Goal: Information Seeking & Learning: Understand process/instructions

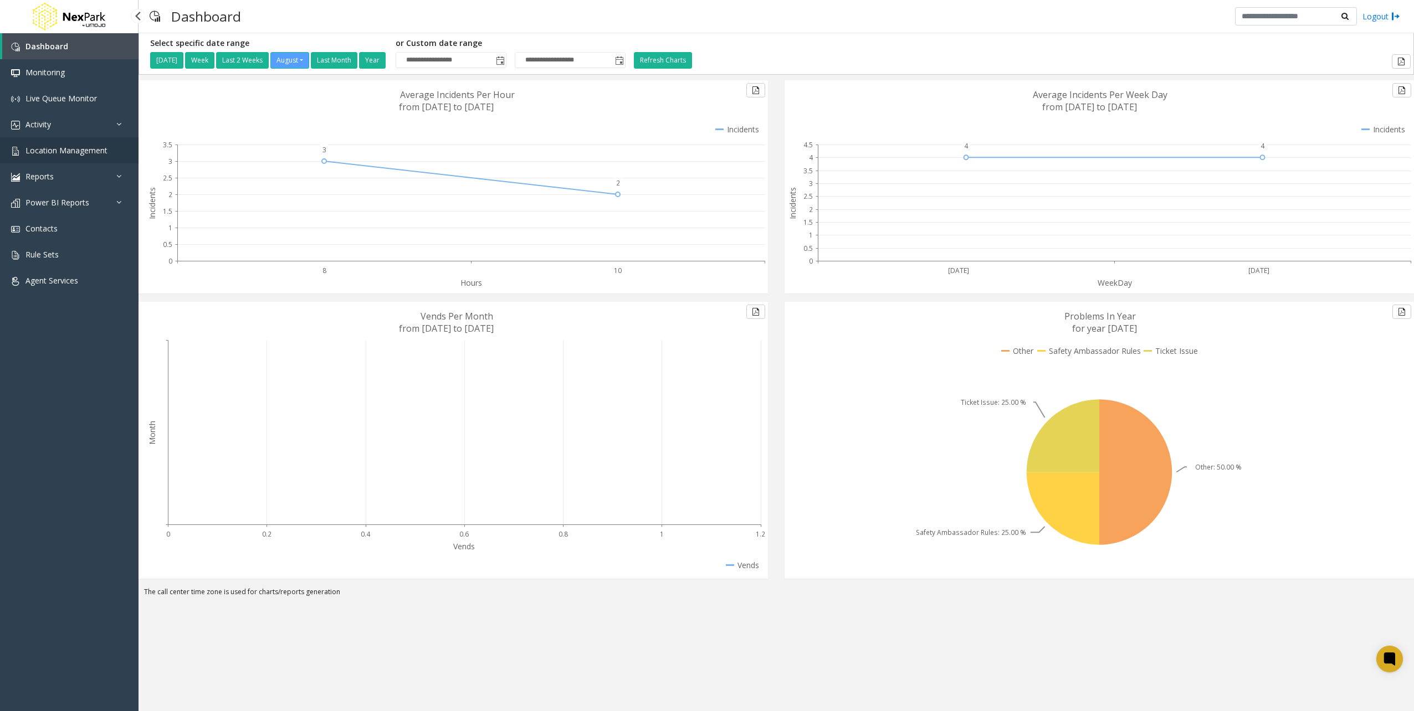
click at [58, 145] on span "Location Management" at bounding box center [66, 150] width 82 height 11
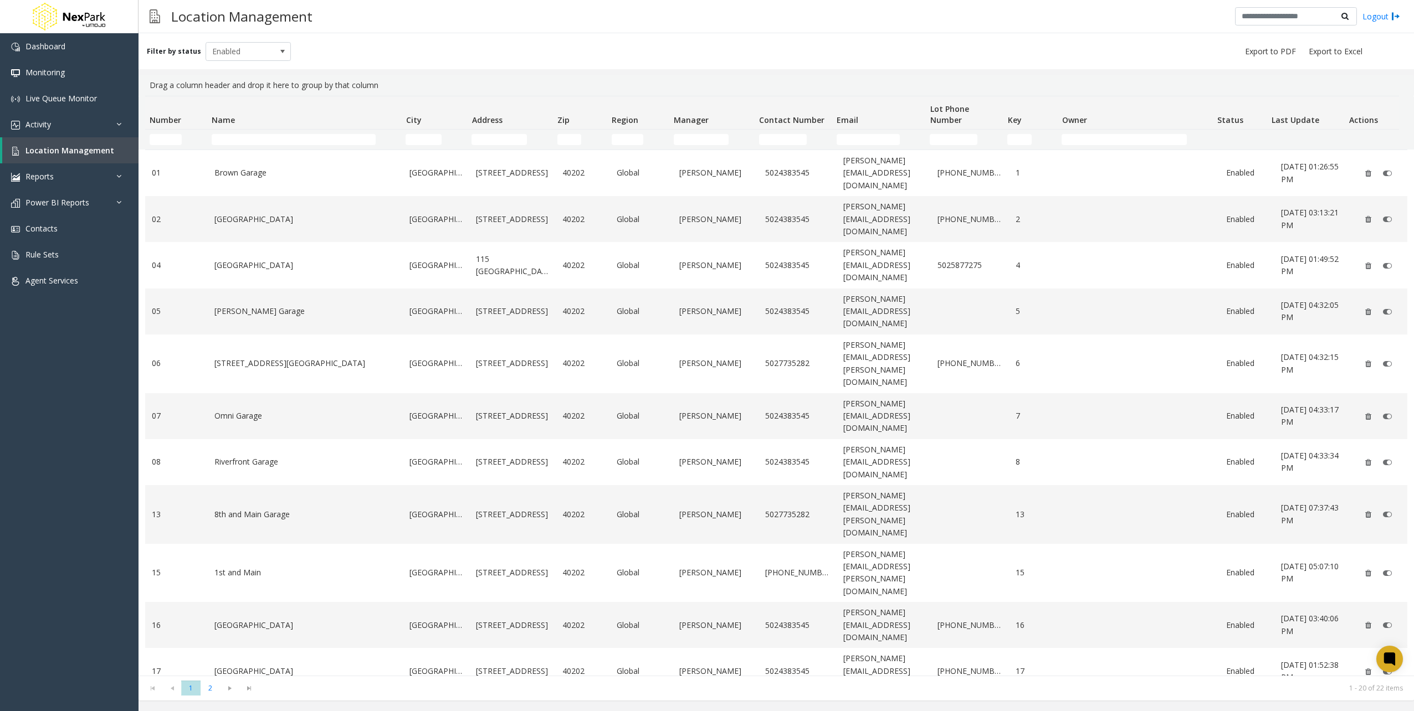
click at [457, 48] on div "Filter by status Enabled" at bounding box center [775, 51] width 1275 height 36
click at [22, 256] on link "Rule Sets" at bounding box center [69, 254] width 138 height 26
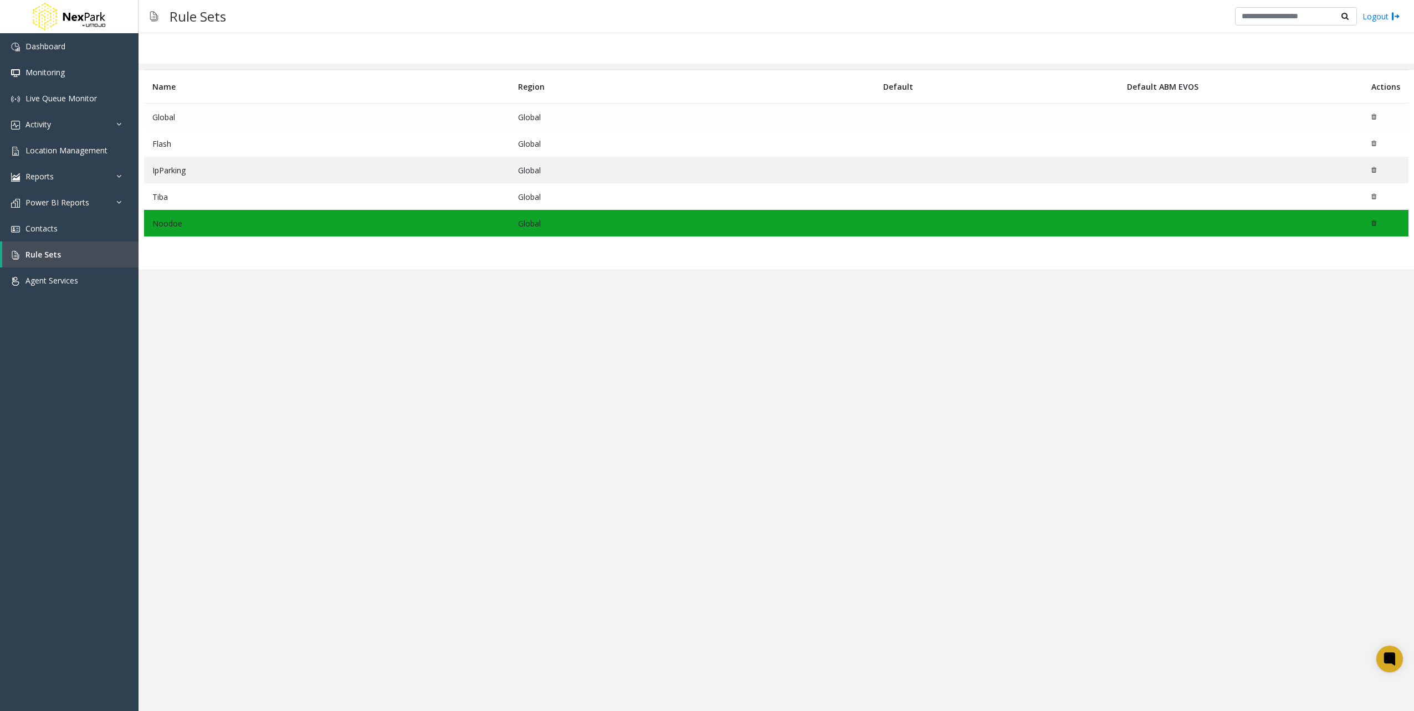
click at [173, 221] on td "Noodoe" at bounding box center [327, 223] width 366 height 27
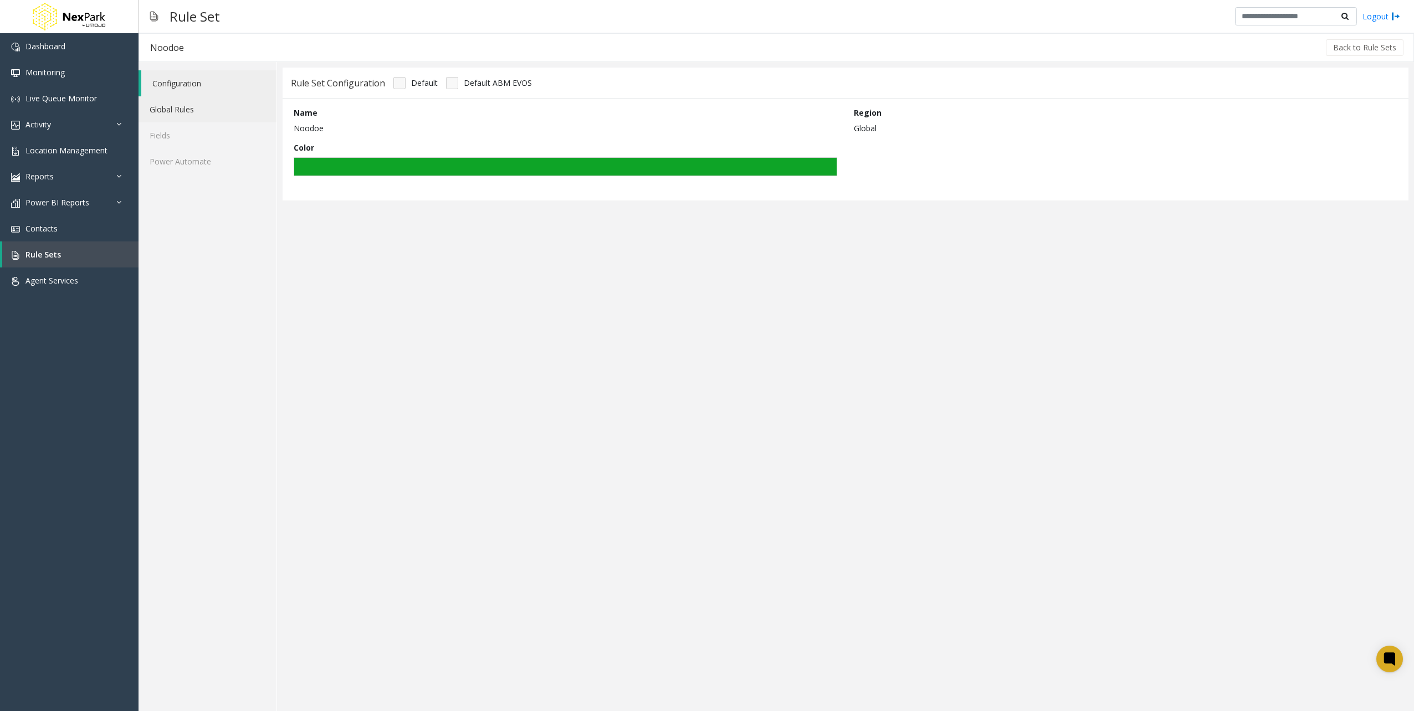
click at [165, 112] on link "Global Rules" at bounding box center [207, 109] width 138 height 26
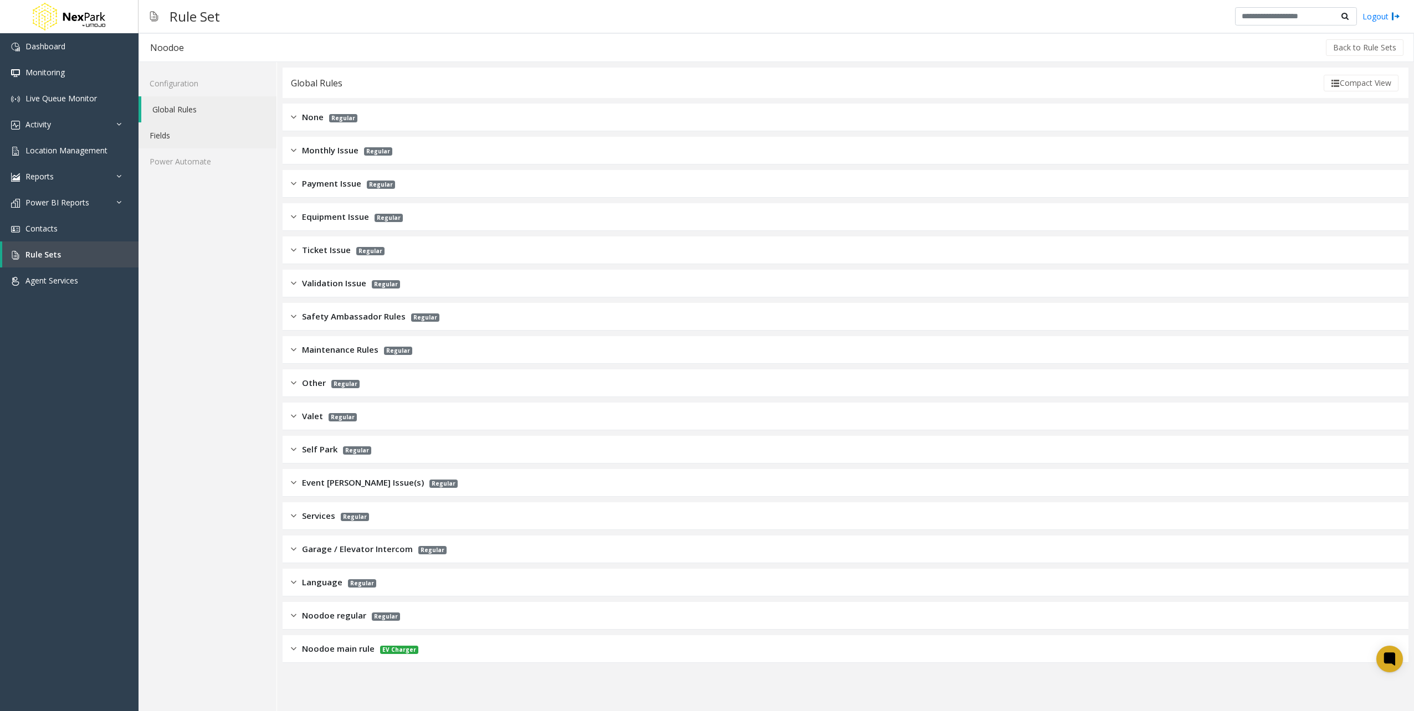
click at [165, 140] on link "Fields" at bounding box center [207, 135] width 138 height 26
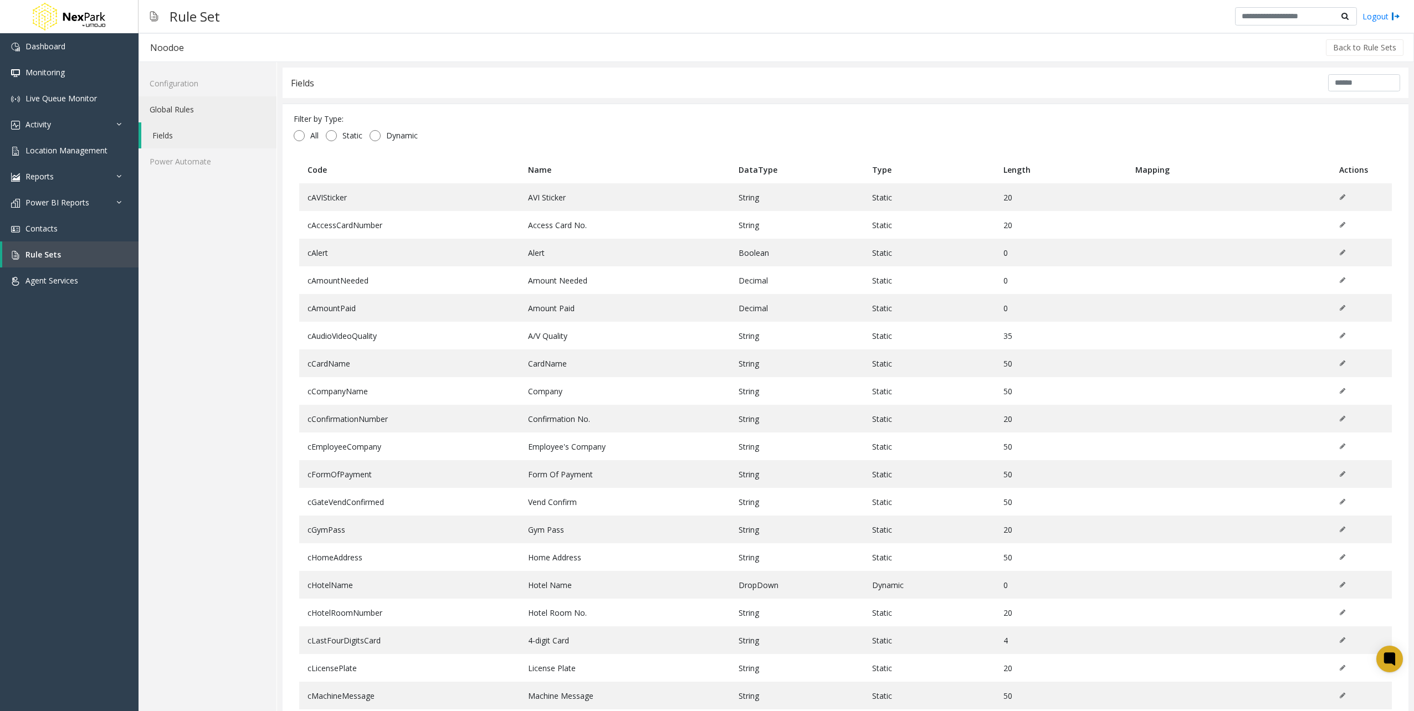
click at [174, 114] on link "Global Rules" at bounding box center [207, 109] width 138 height 26
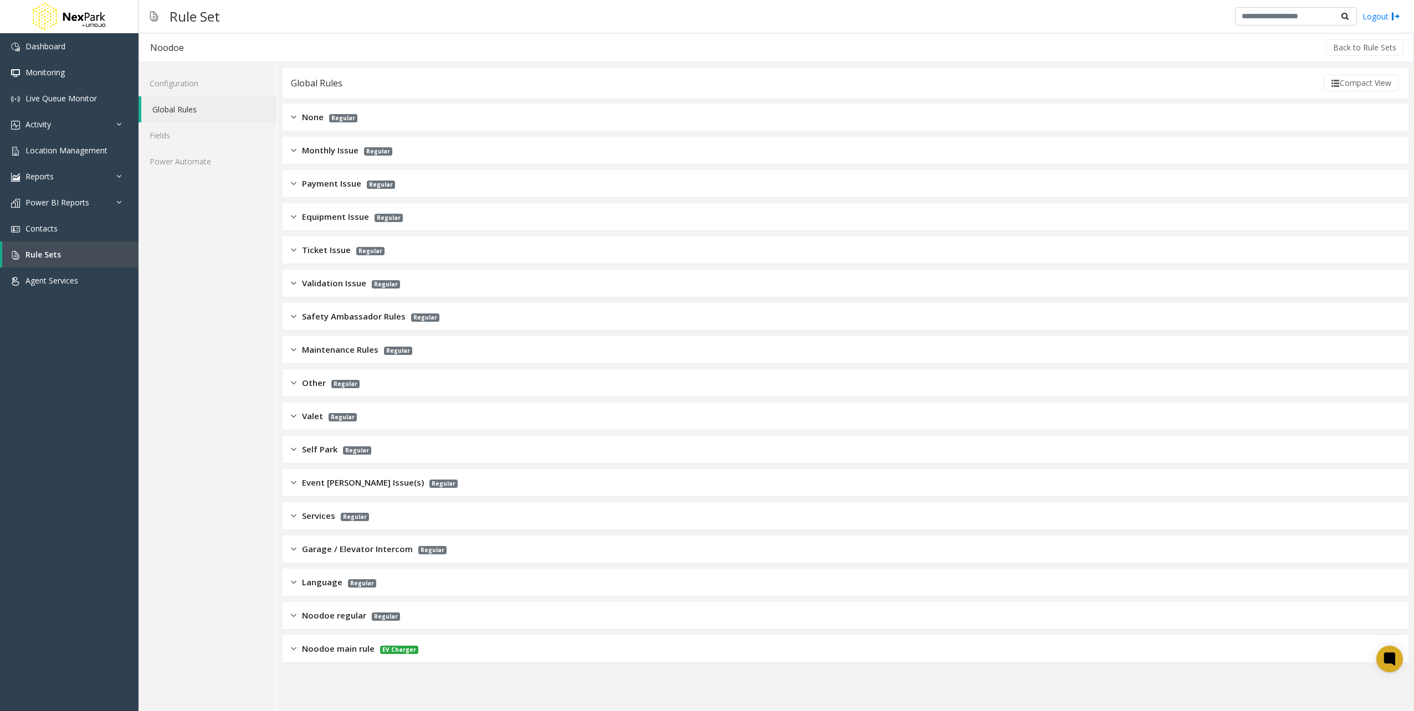
click at [296, 184] on img at bounding box center [294, 183] width 6 height 13
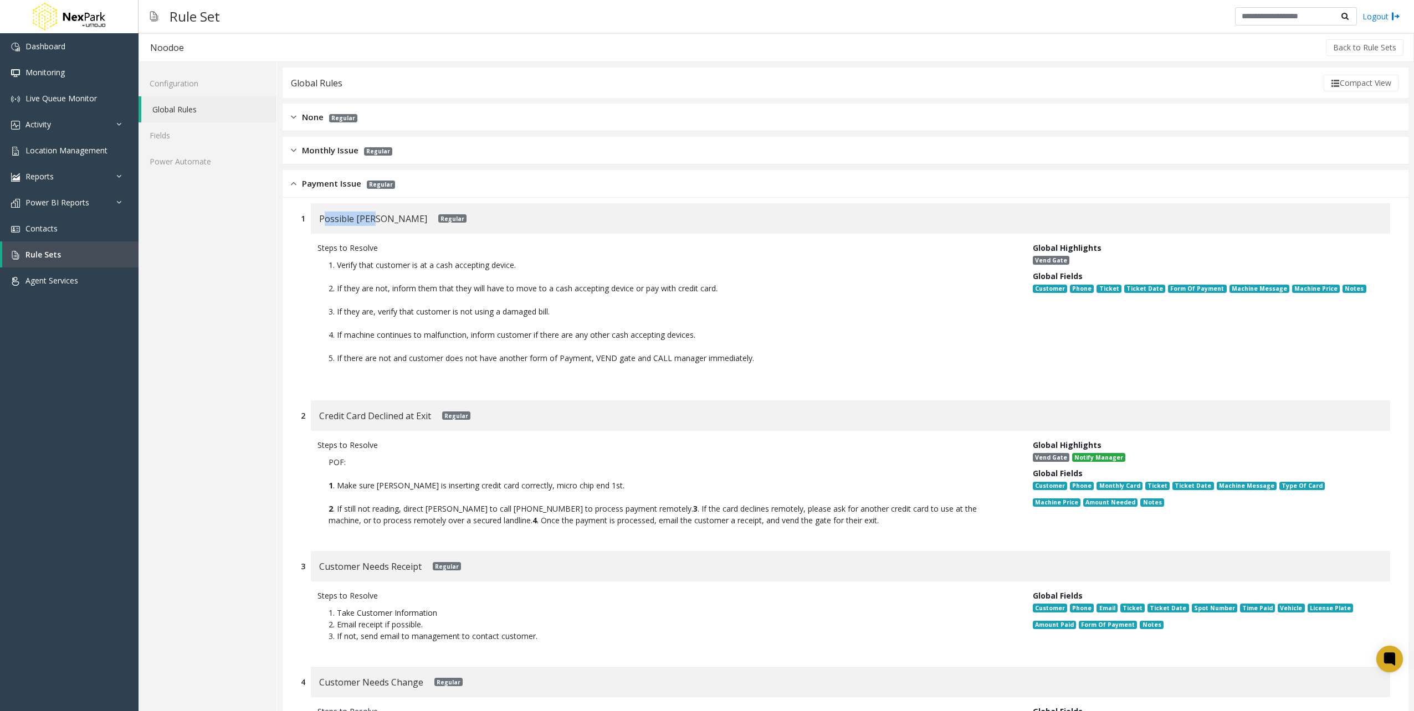
drag, startPoint x: 326, startPoint y: 215, endPoint x: 366, endPoint y: 224, distance: 40.3
click at [367, 225] on span "Possible [PERSON_NAME]" at bounding box center [373, 219] width 108 height 14
click at [366, 223] on span "Possible [PERSON_NAME]" at bounding box center [373, 219] width 108 height 14
click at [927, 353] on p "1. Verify that customer is at a cash accepting device. 2. If they are not, info…" at bounding box center [666, 317] width 698 height 127
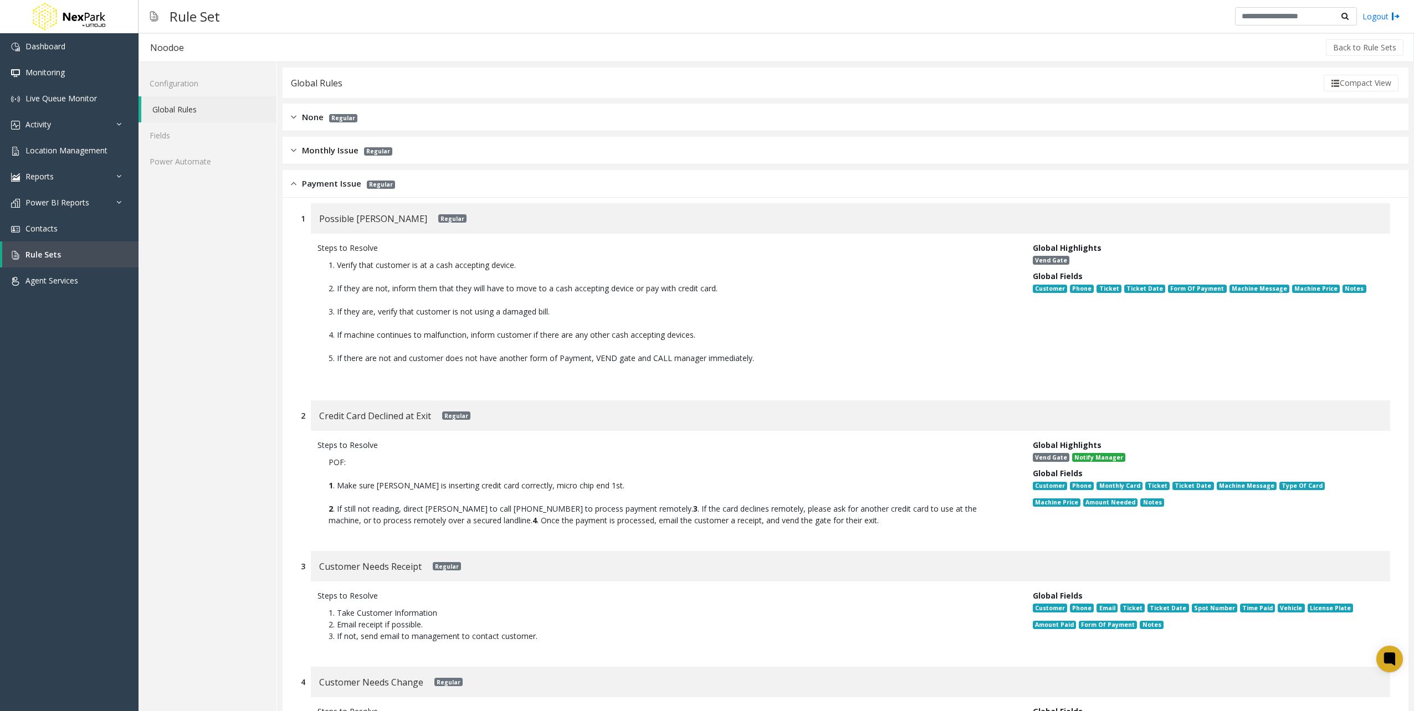
click at [183, 83] on link "Configuration" at bounding box center [207, 83] width 138 height 26
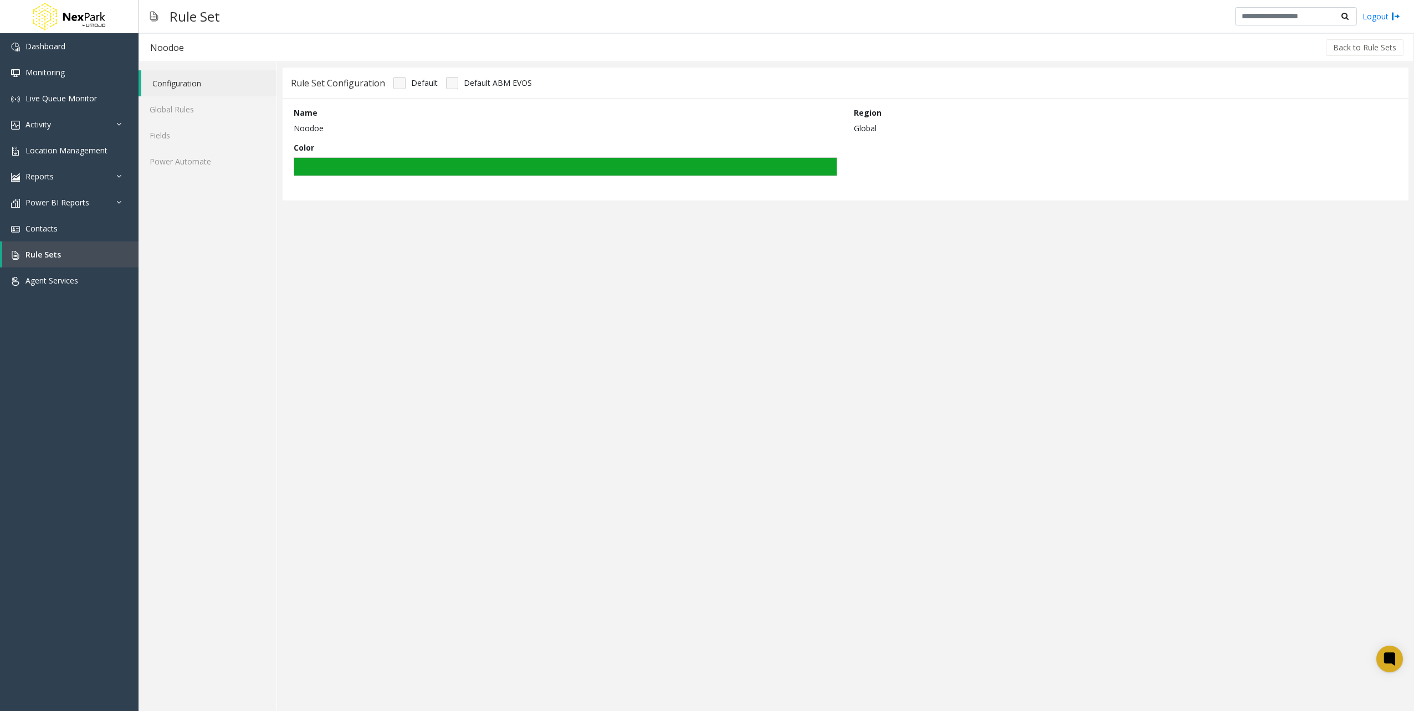
click at [182, 19] on h3 "Rule Set" at bounding box center [194, 16] width 61 height 27
click at [52, 269] on link "Agent Services" at bounding box center [69, 281] width 138 height 26
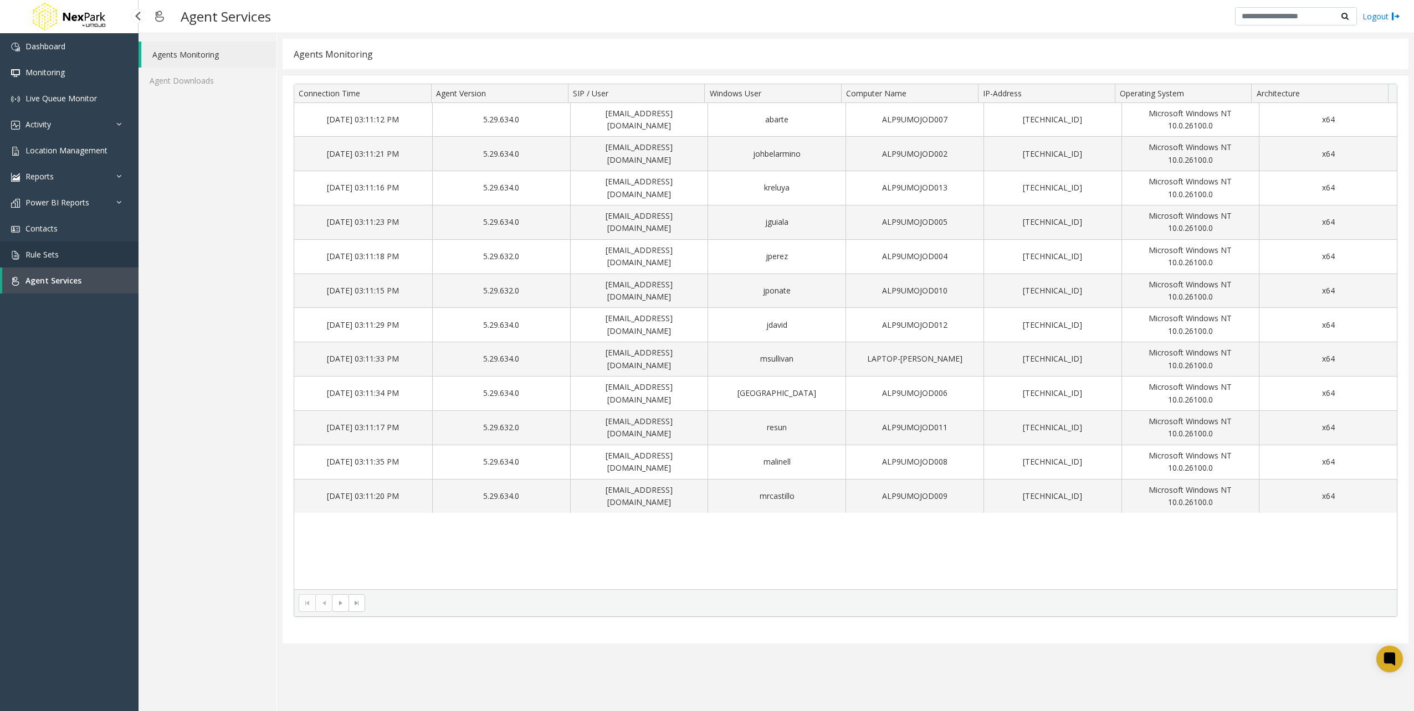
click at [45, 259] on span "Rule Sets" at bounding box center [41, 254] width 33 height 11
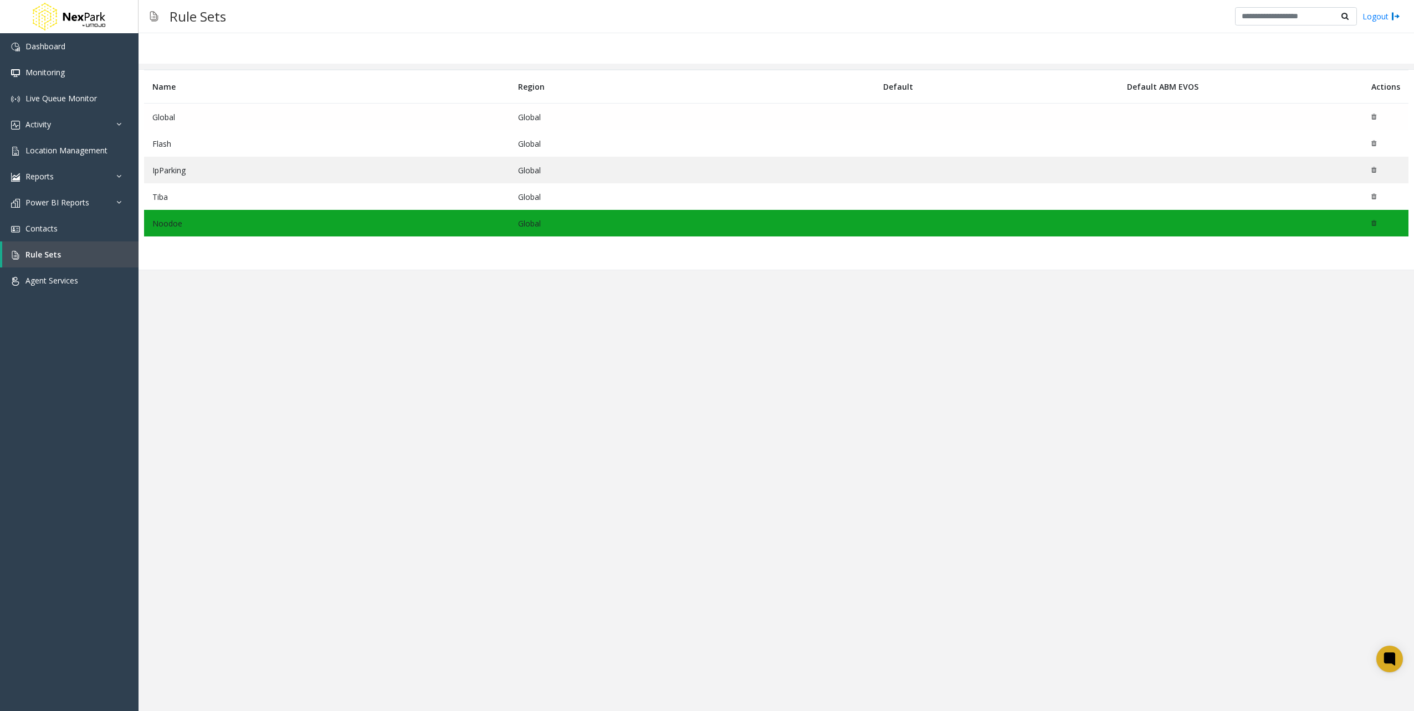
click at [204, 320] on div "Name Region Default Default ABM EVOS Actions Global Global Flash Global IpParki…" at bounding box center [775, 372] width 1275 height 678
